Goal: Transaction & Acquisition: Subscribe to service/newsletter

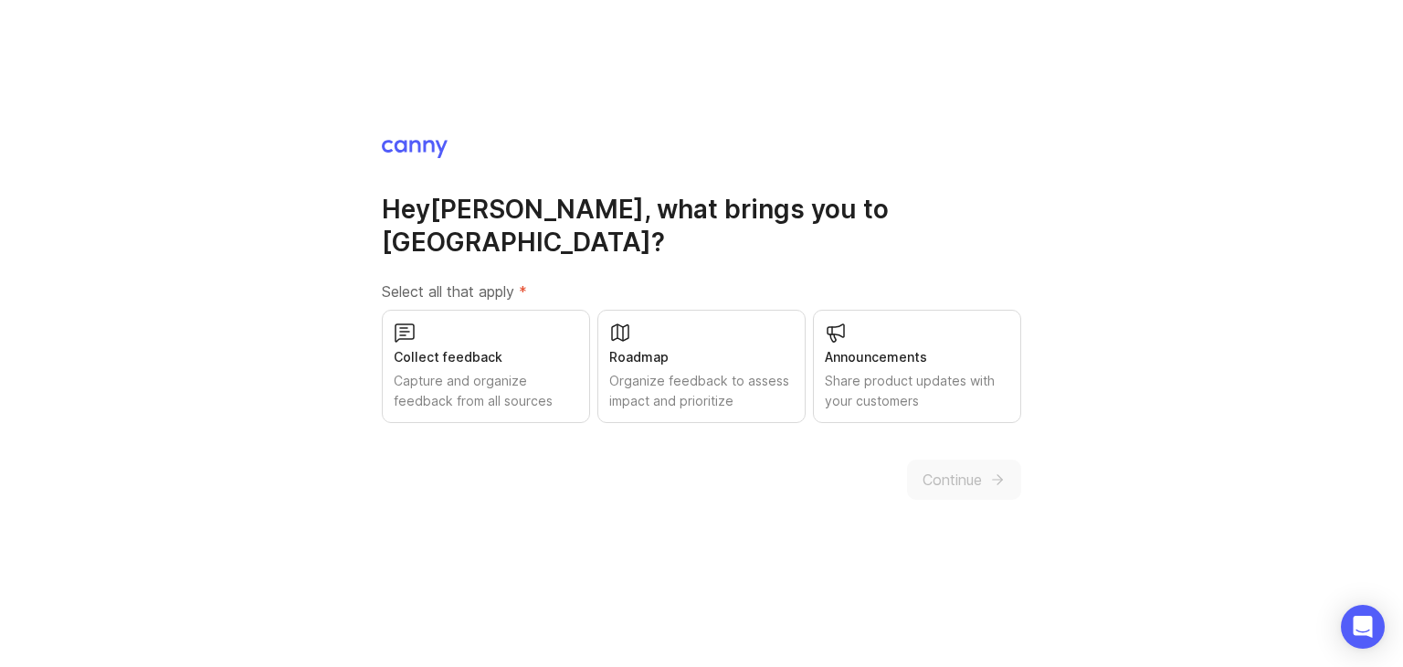
click at [492, 397] on div "Collect feedback Capture and organize feedback from all sources" at bounding box center [486, 366] width 208 height 113
click at [745, 377] on div "Organize feedback to assess impact and prioritize" at bounding box center [701, 391] width 185 height 40
click at [949, 371] on div "Share product updates with your customers" at bounding box center [917, 391] width 185 height 40
click at [949, 471] on span "Continue" at bounding box center [952, 480] width 59 height 22
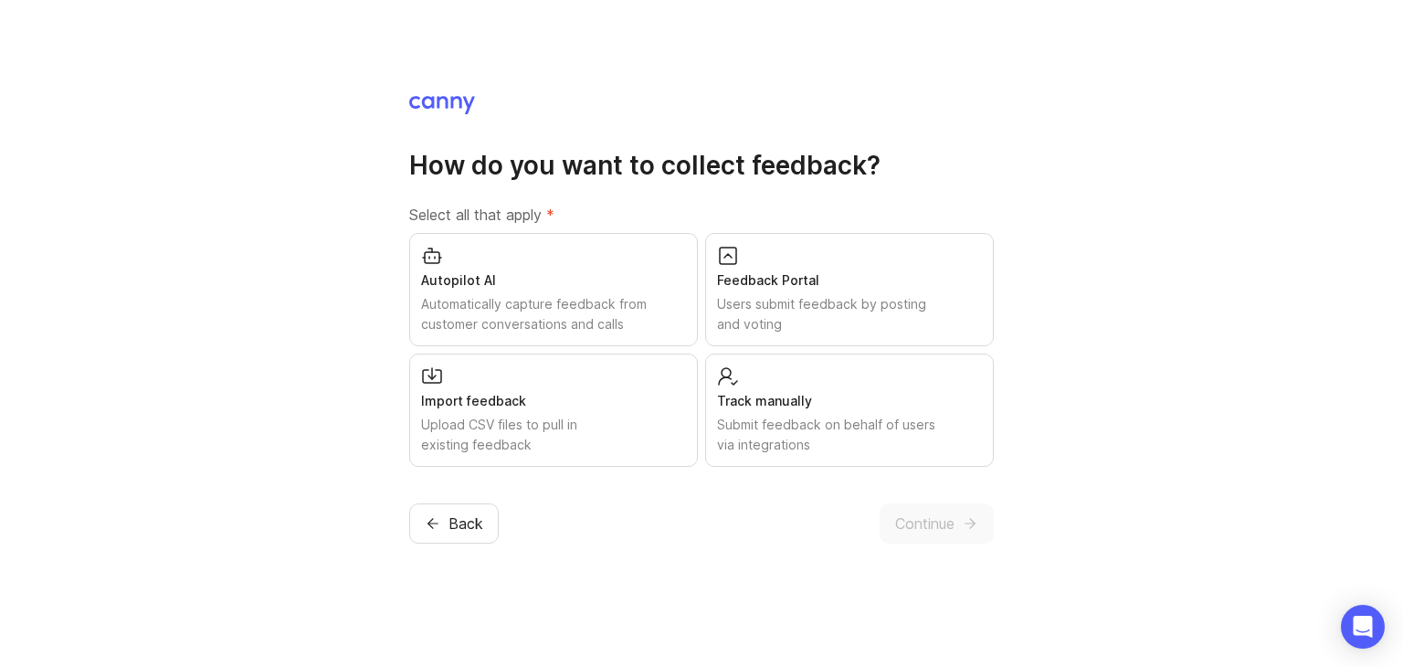
click at [520, 273] on div "Autopilot AI" at bounding box center [553, 280] width 265 height 20
click at [532, 385] on div "Import feedback Upload CSV files to pull in existing feedback" at bounding box center [553, 410] width 289 height 113
click at [767, 434] on div "Submit feedback on behalf of users via integrations" at bounding box center [849, 435] width 265 height 40
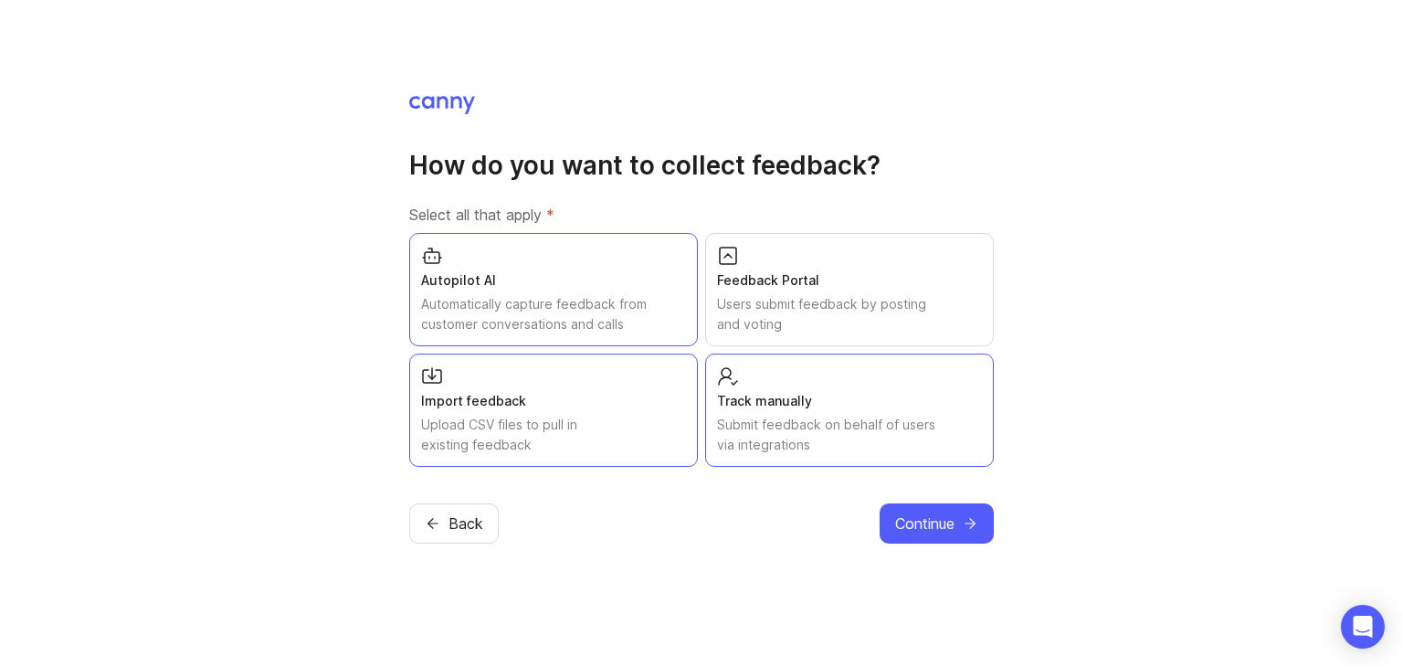
click at [793, 282] on div "Feedback Portal" at bounding box center [849, 280] width 265 height 20
click at [899, 520] on span "Continue" at bounding box center [924, 523] width 59 height 22
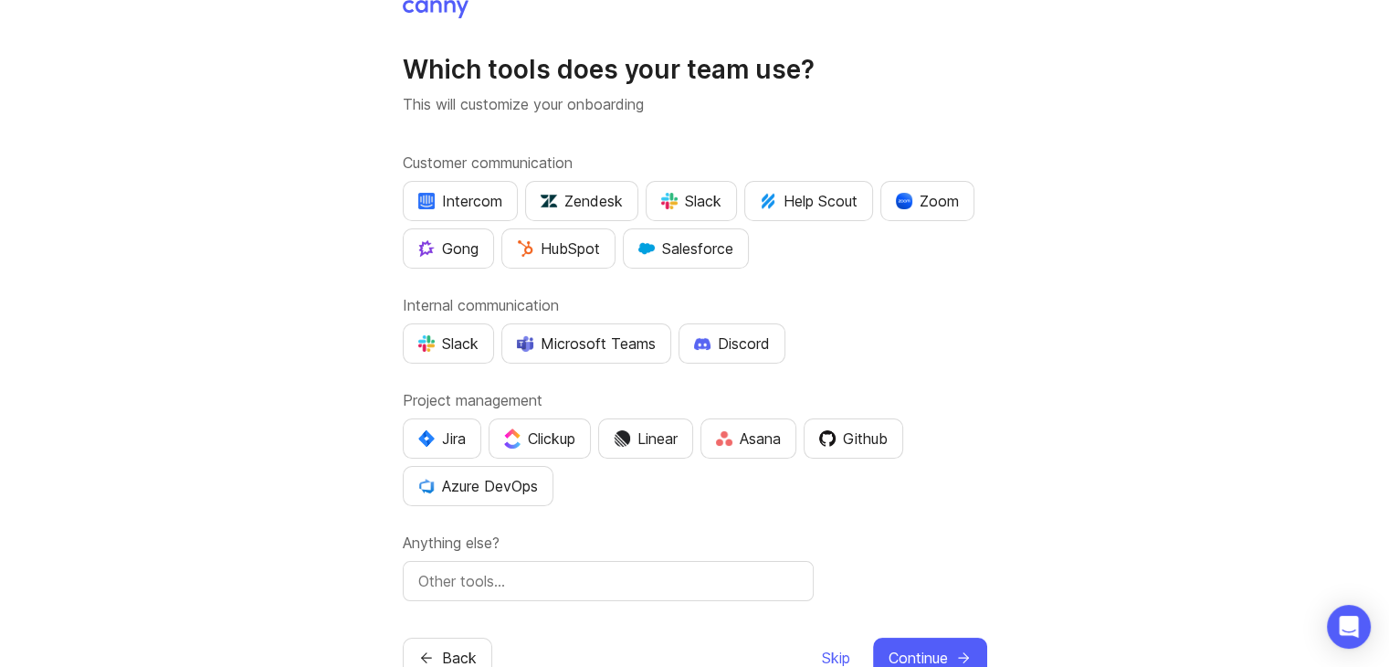
scroll to position [69, 0]
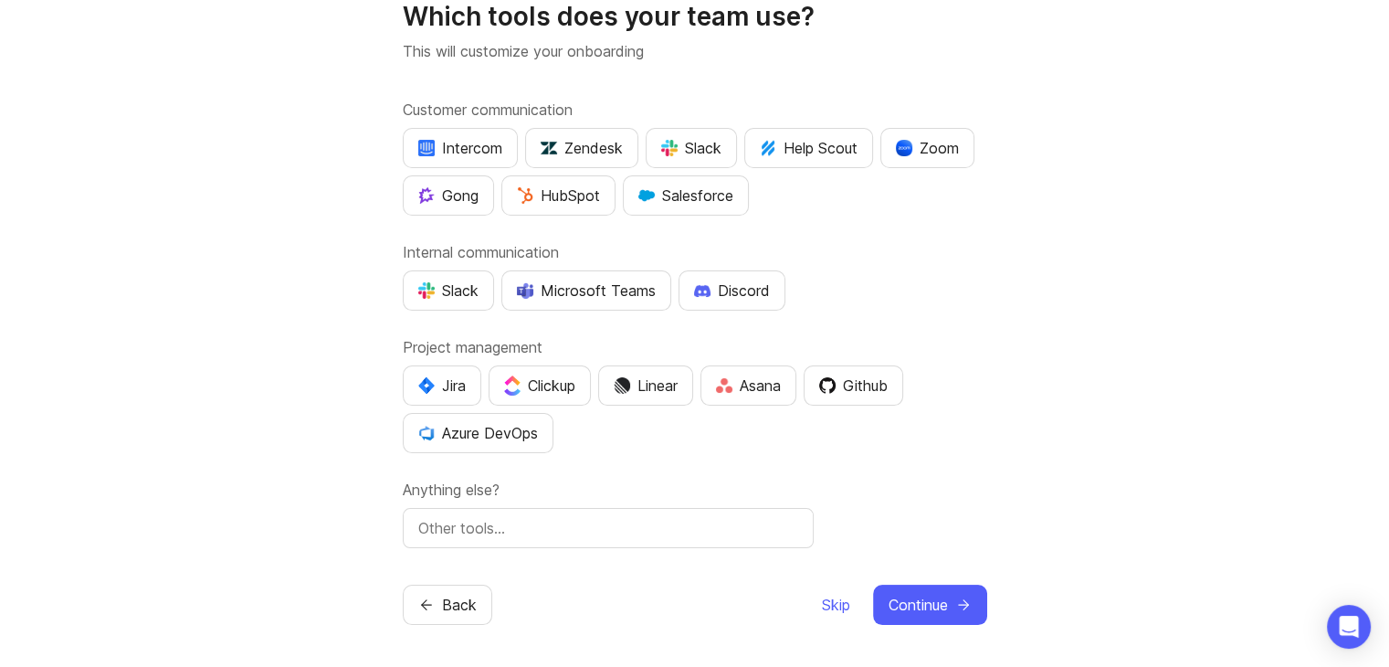
click at [829, 601] on span "Skip" at bounding box center [836, 605] width 28 height 22
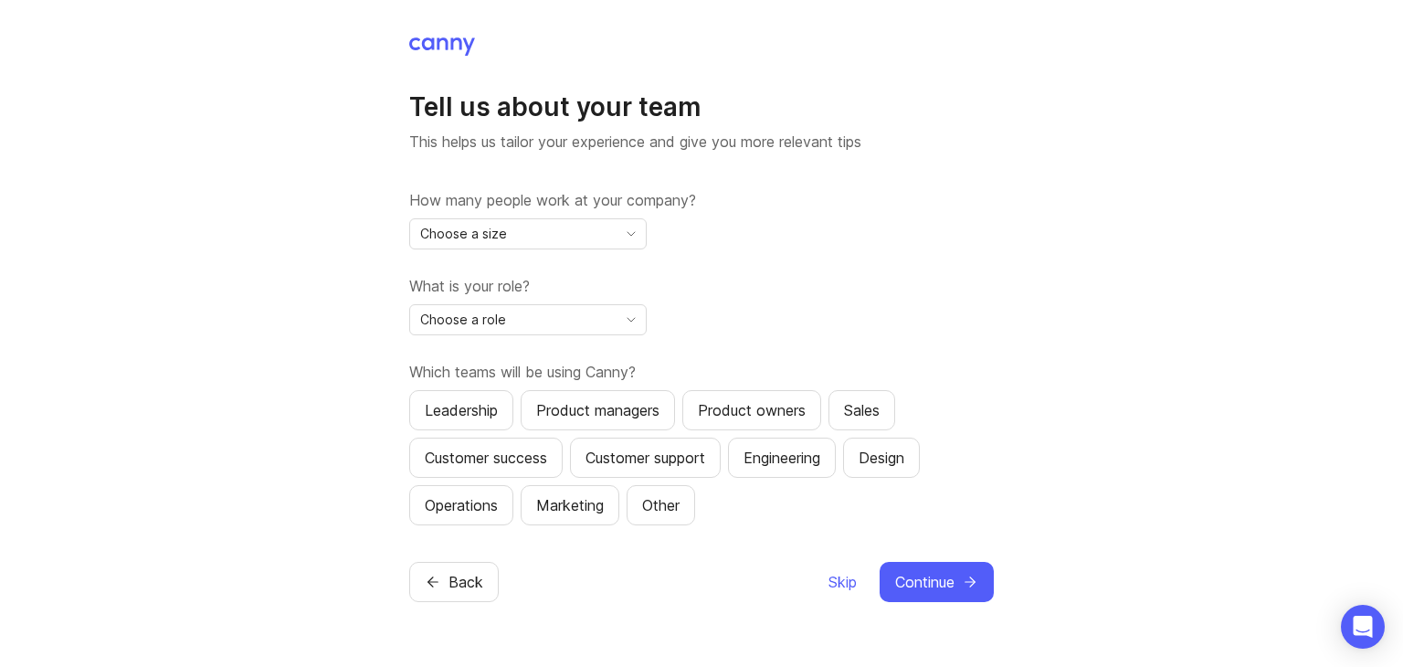
click at [568, 242] on div "Choose a size" at bounding box center [513, 233] width 206 height 29
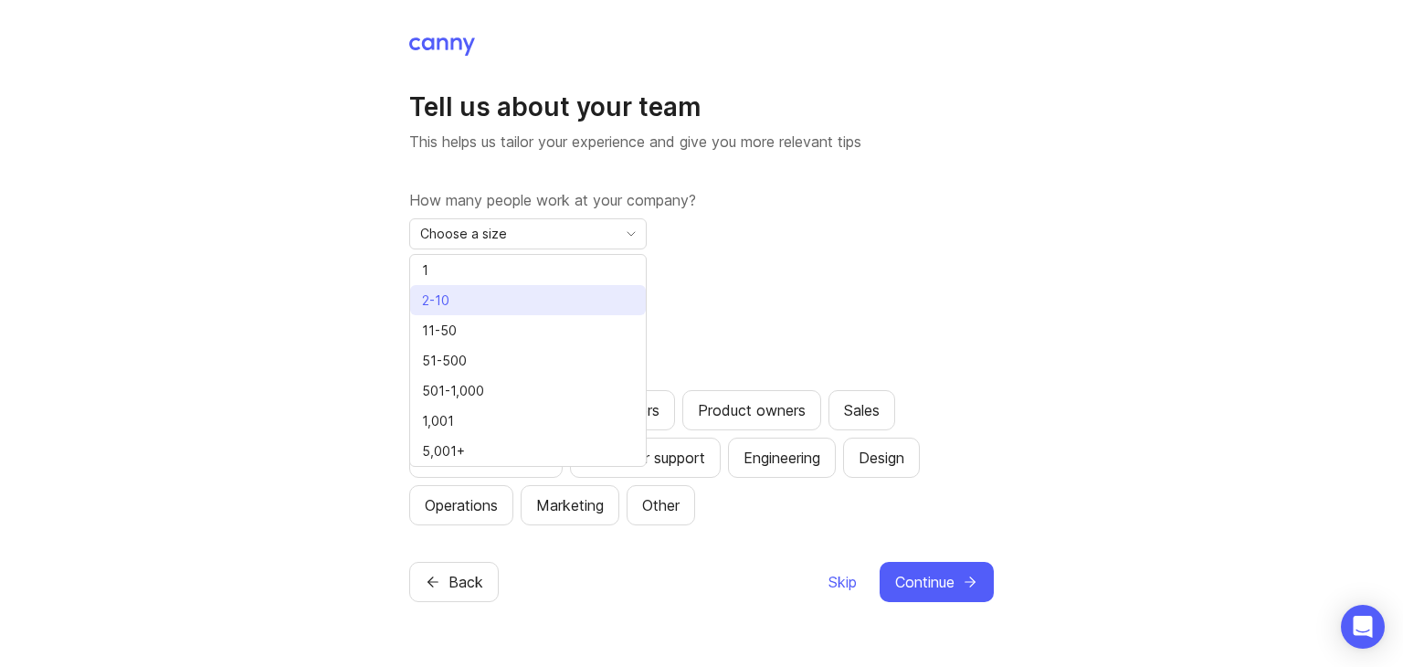
click at [525, 305] on li "2-10" at bounding box center [528, 300] width 236 height 30
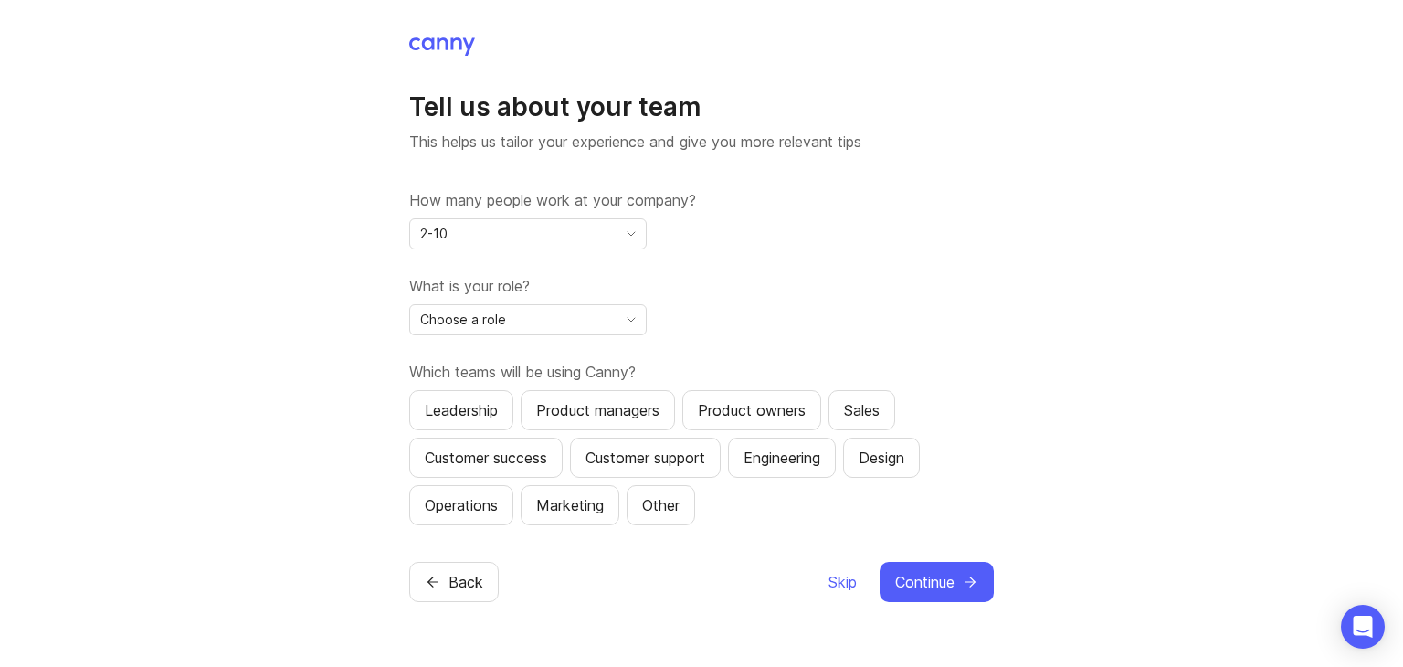
click at [533, 330] on div "Choose a role" at bounding box center [513, 319] width 206 height 29
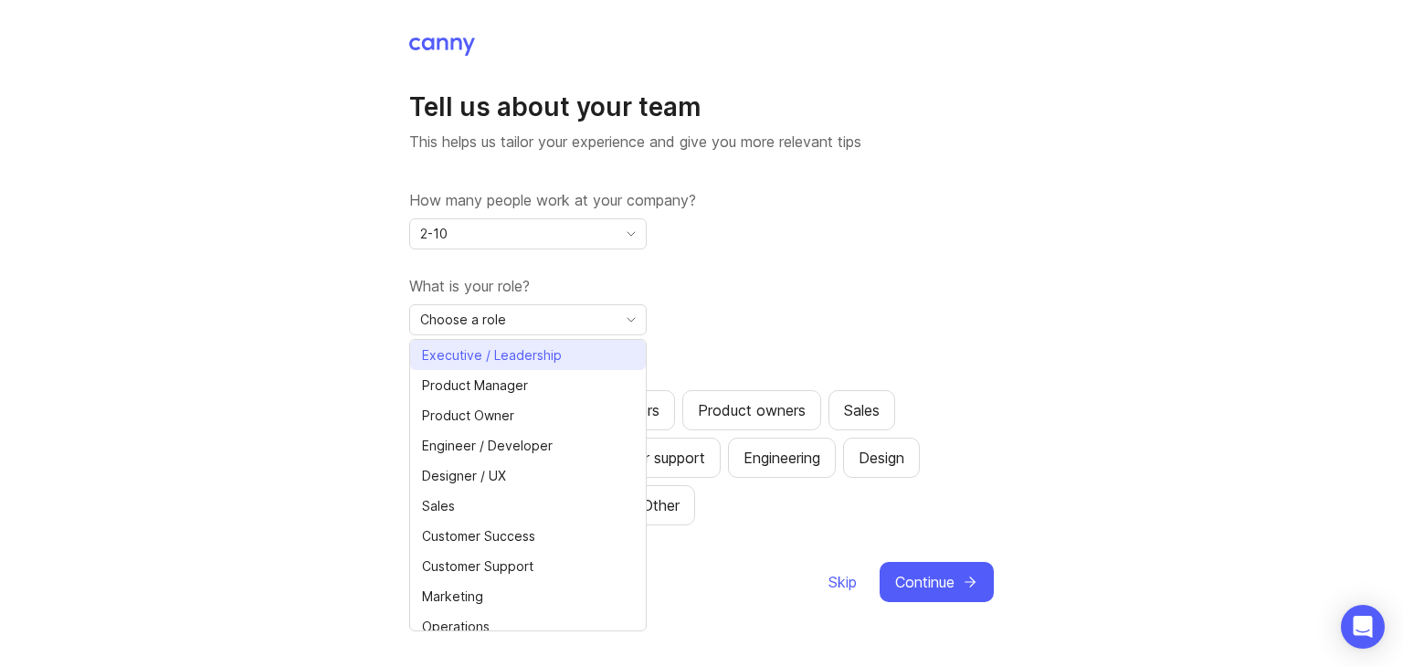
click at [514, 356] on span "Executive / Leadership" at bounding box center [492, 355] width 140 height 20
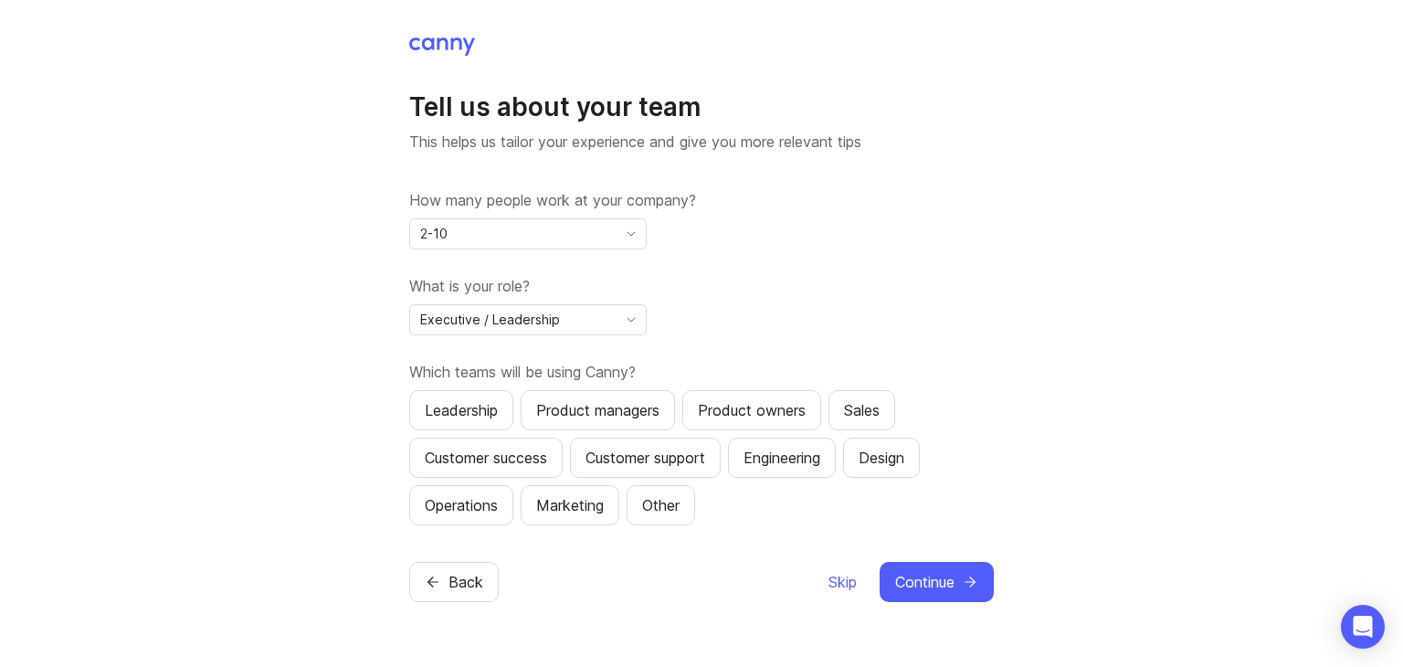
click at [840, 578] on span "Skip" at bounding box center [843, 582] width 28 height 22
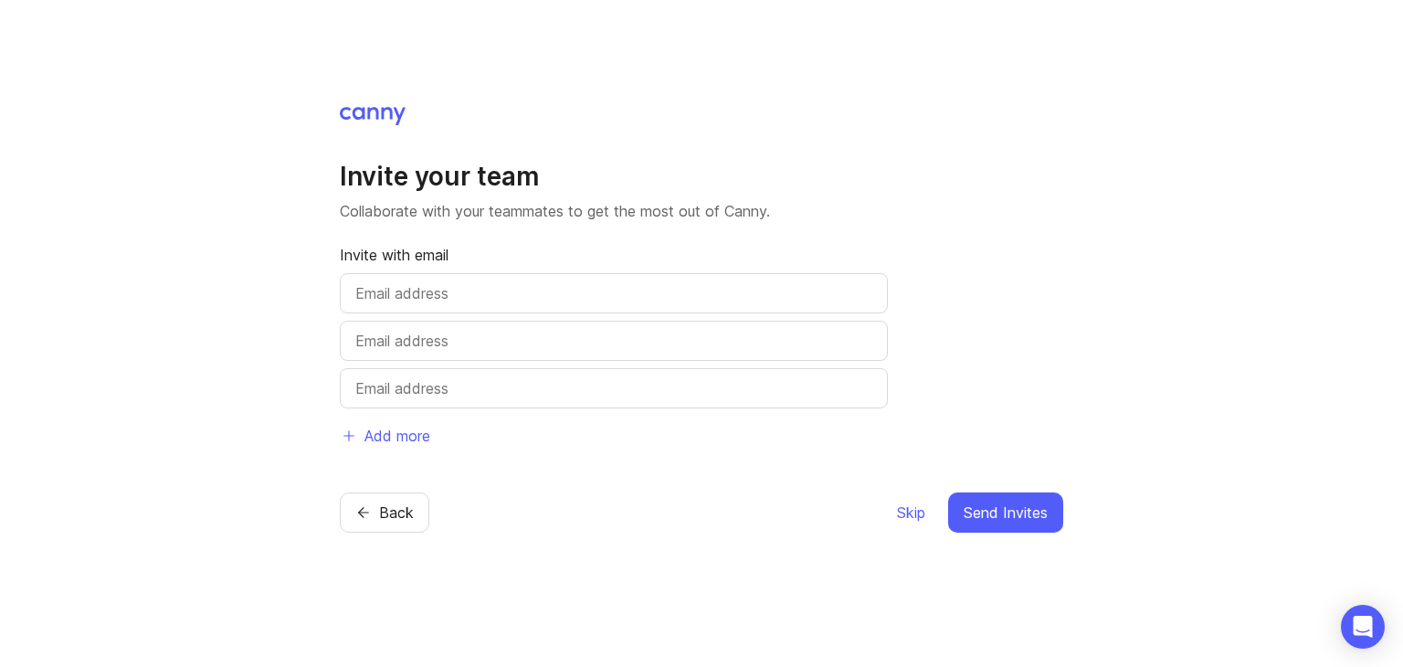
click at [913, 512] on span "Skip" at bounding box center [911, 513] width 28 height 22
click at [897, 509] on span "Skip" at bounding box center [911, 513] width 28 height 22
click at [897, 507] on span "Skip" at bounding box center [911, 513] width 28 height 22
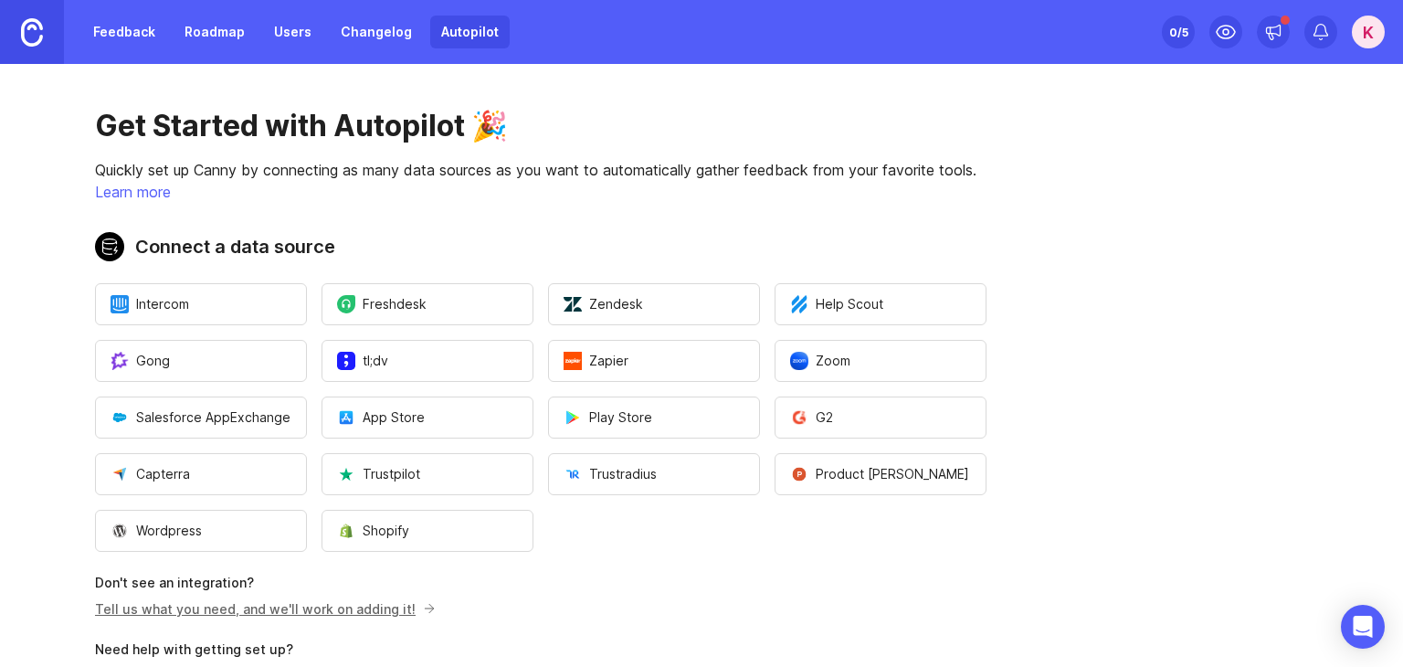
click at [1378, 34] on div "K" at bounding box center [1368, 32] width 33 height 33
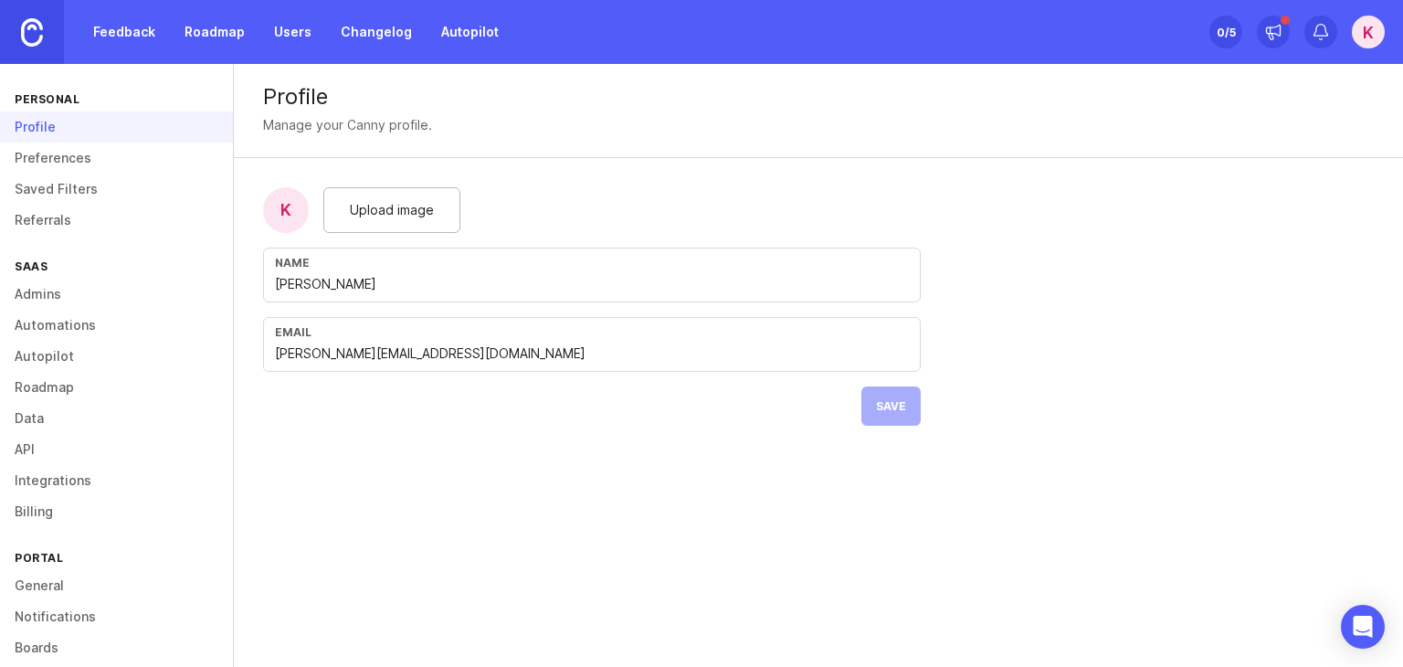
click at [59, 216] on link "Referrals" at bounding box center [116, 220] width 233 height 31
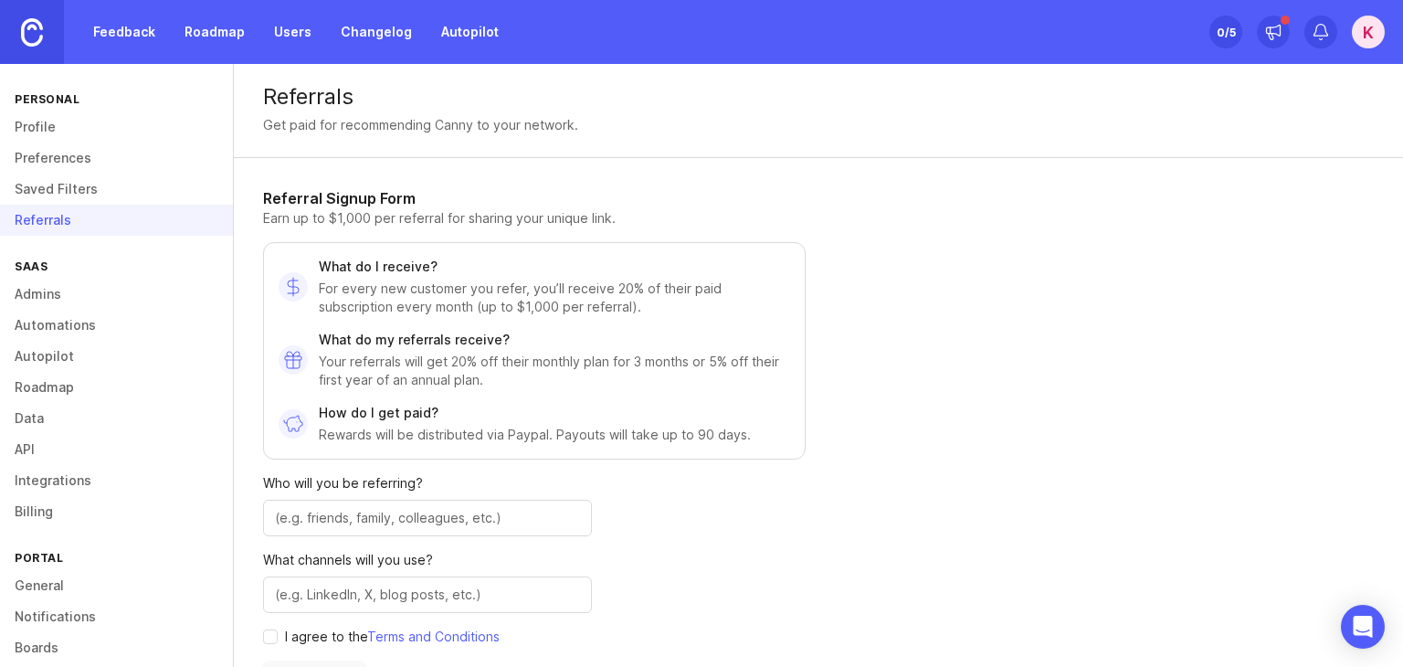
scroll to position [91, 0]
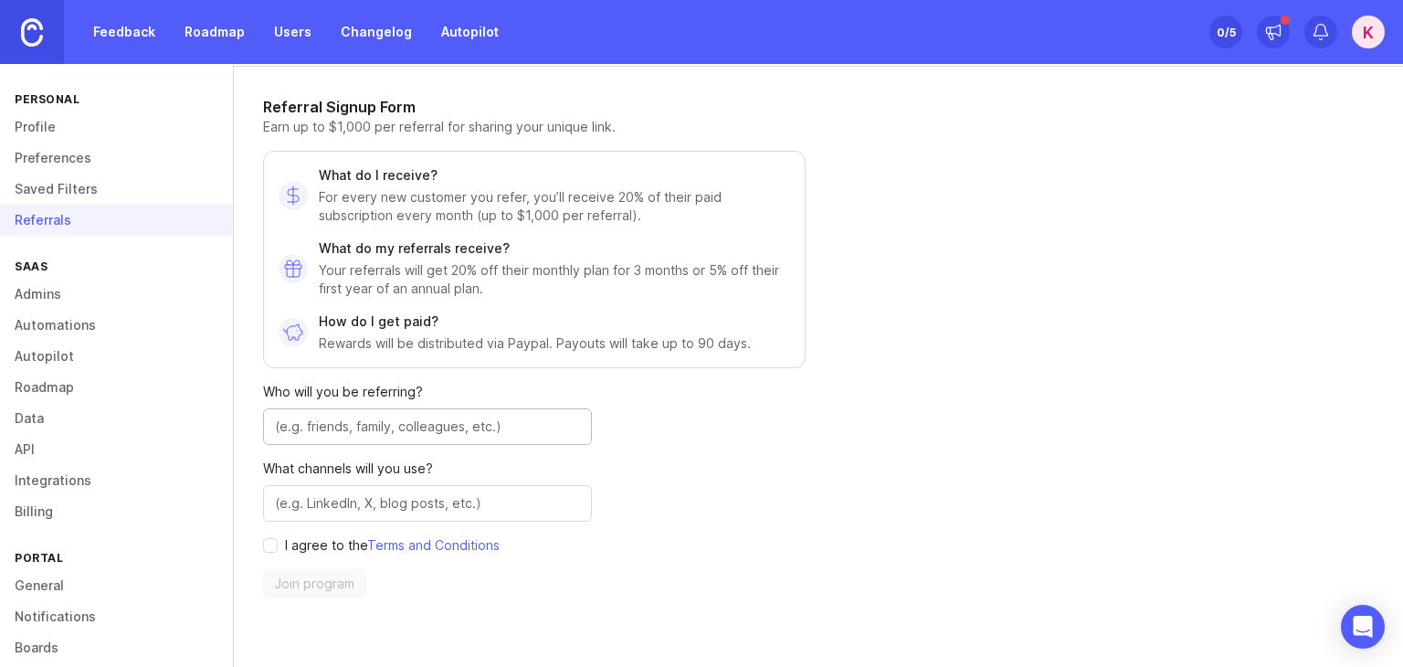
click at [314, 426] on input "text" at bounding box center [427, 427] width 305 height 20
click at [548, 425] on input "text" at bounding box center [427, 427] width 305 height 20
click at [504, 494] on input "text" at bounding box center [427, 503] width 305 height 20
click at [267, 547] on input "agree to terms" at bounding box center [270, 545] width 15 height 15
checkbox input "true"
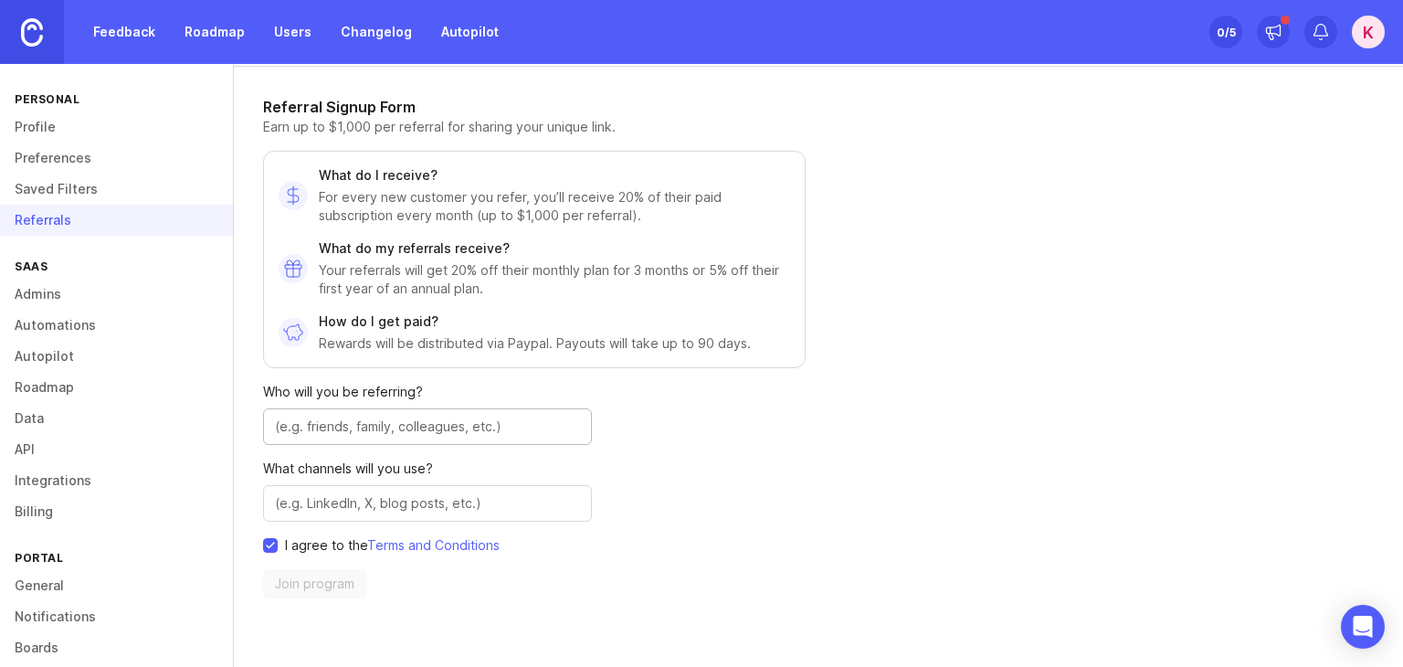
click at [387, 417] on input "text" at bounding box center [427, 427] width 305 height 20
click at [391, 500] on input "text" at bounding box center [427, 503] width 305 height 20
type input "B"
type input "Blog posts"
click at [451, 424] on input "text" at bounding box center [427, 427] width 305 height 20
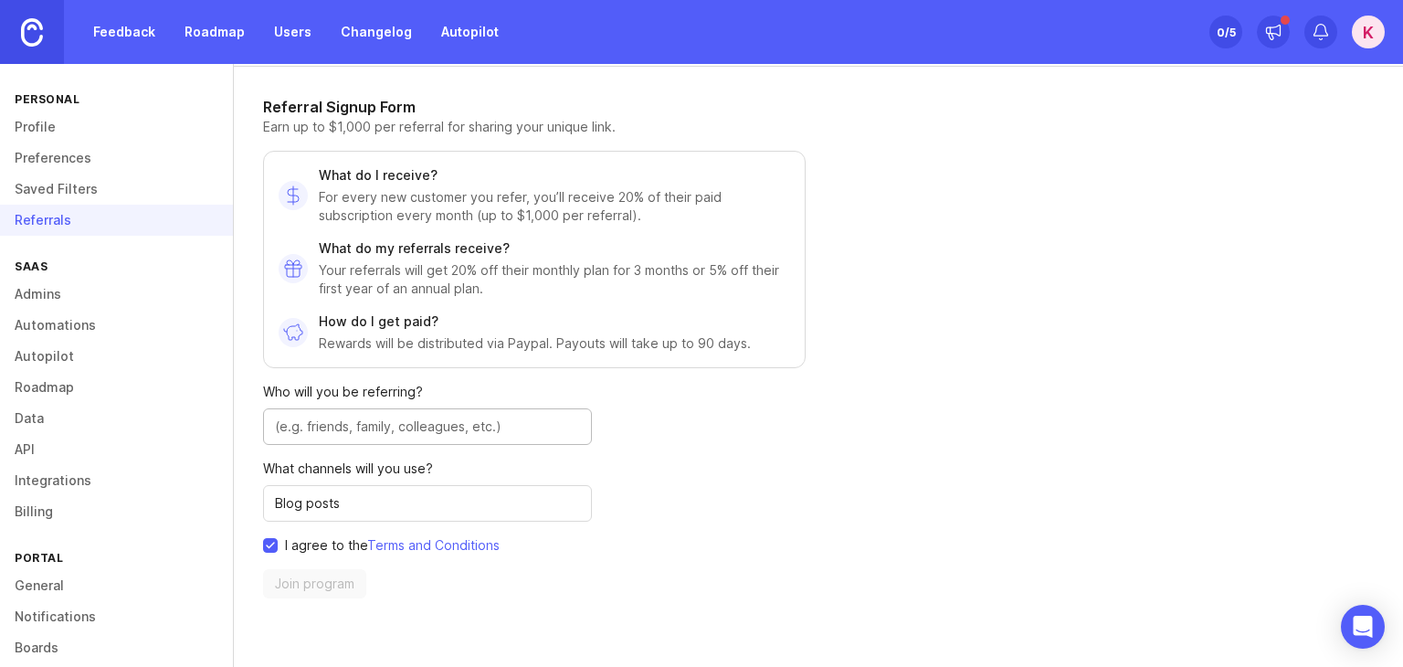
click at [463, 421] on input "text" at bounding box center [427, 427] width 305 height 20
click at [462, 430] on input "text" at bounding box center [427, 427] width 305 height 20
paste input "Freelancers, startups and scale-ups in [GEOGRAPHIC_DATA]"
type input "Freelancers, startups and scale-ups in [GEOGRAPHIC_DATA]"
click at [719, 445] on div "Referral Signup Form Earn up to $1,000 per referral for sharing your unique lin…" at bounding box center [534, 347] width 543 height 502
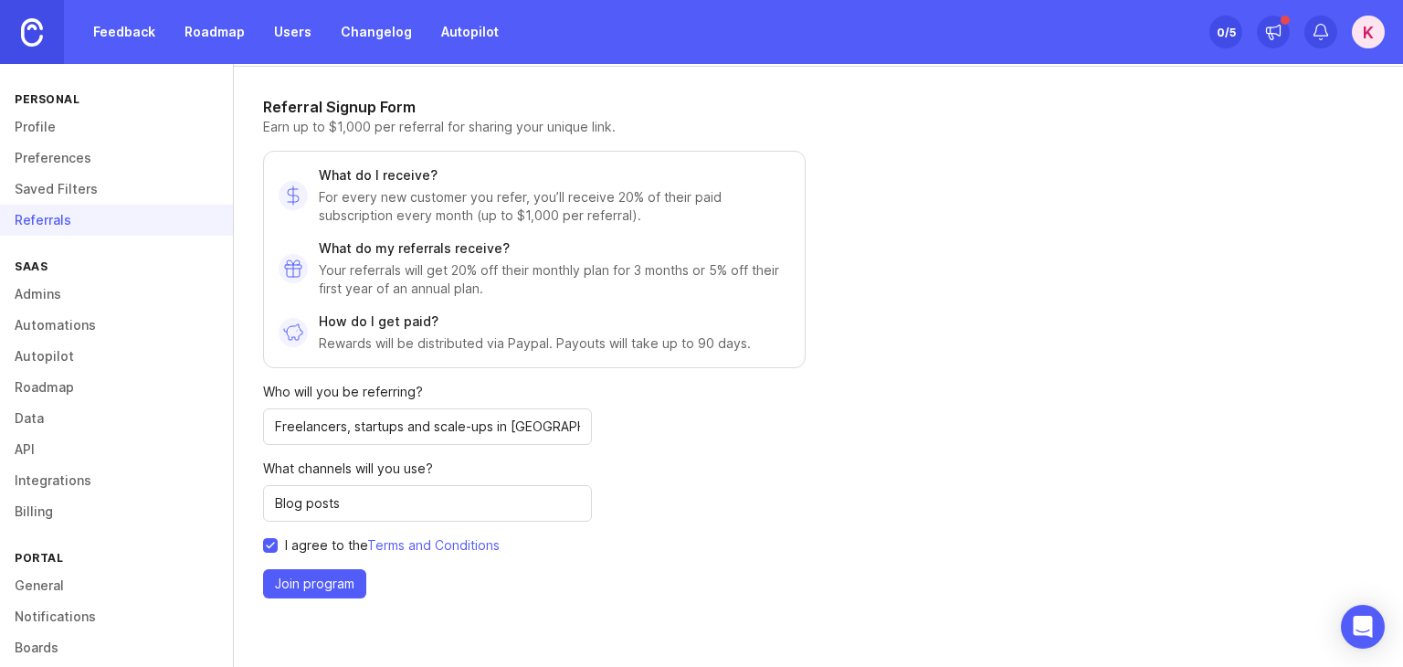
click at [290, 580] on span "Join program" at bounding box center [314, 584] width 79 height 18
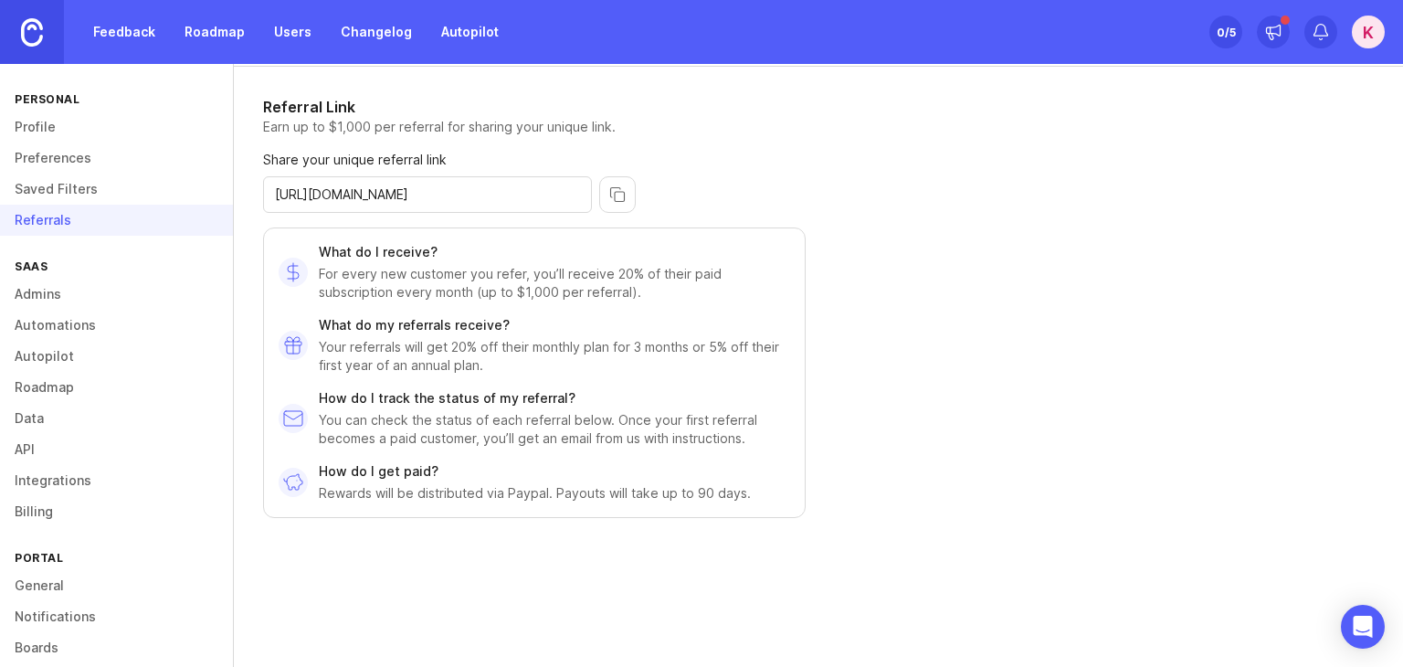
click at [622, 200] on button "copy icon" at bounding box center [617, 194] width 37 height 37
click at [618, 193] on button "copy icon" at bounding box center [617, 194] width 37 height 37
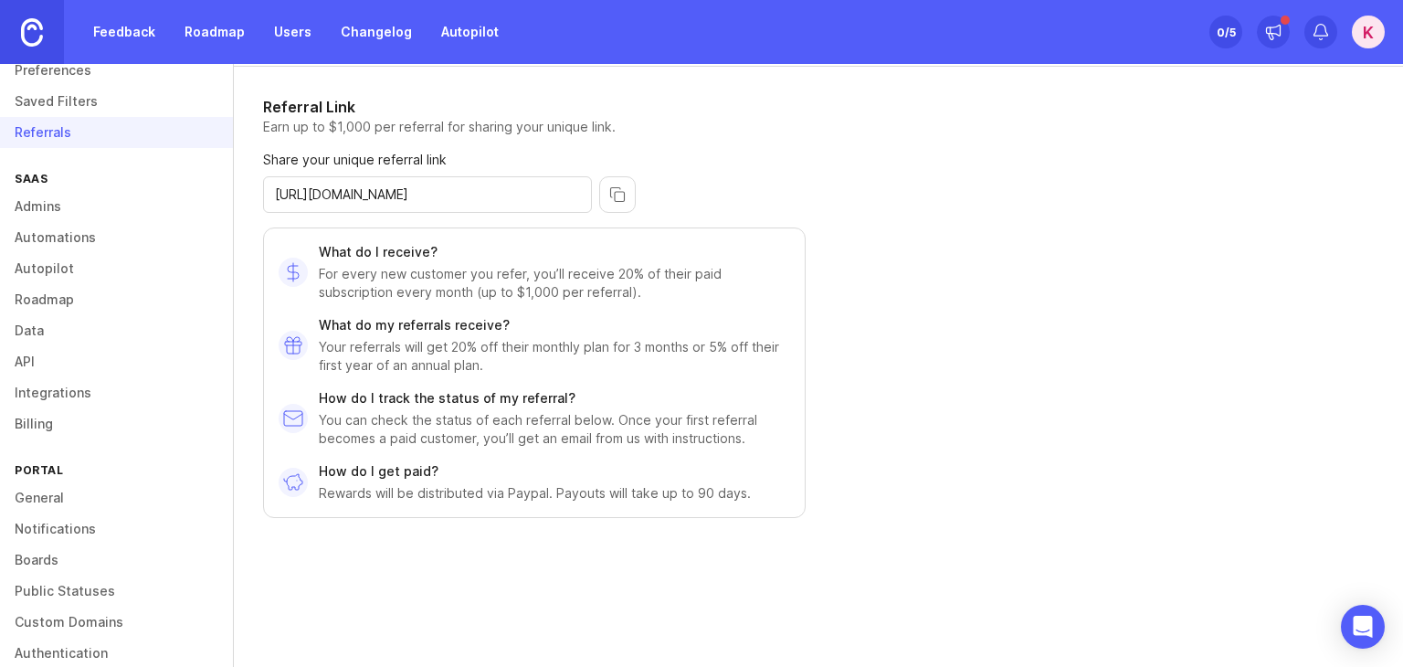
scroll to position [143, 0]
